Goal: Information Seeking & Learning: Find specific fact

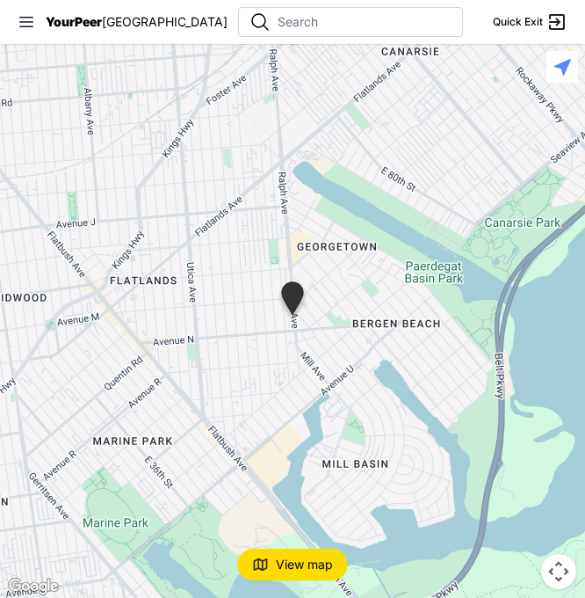
click at [294, 300] on img at bounding box center [293, 301] width 30 height 40
click at [299, 301] on img at bounding box center [293, 301] width 30 height 40
